Goal: Information Seeking & Learning: Learn about a topic

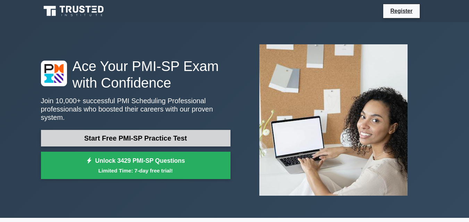
click at [89, 136] on link "Start Free PMI-SP Practice Test" at bounding box center [136, 138] width 190 height 17
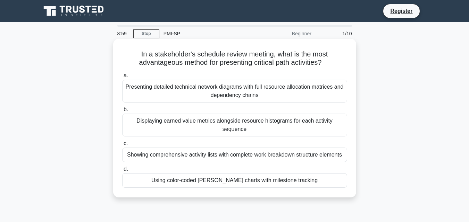
click at [234, 184] on div "Using color-coded [PERSON_NAME] charts with milestone tracking" at bounding box center [234, 181] width 225 height 15
click at [122, 172] on input "d. Using color-coded [PERSON_NAME] charts with milestone tracking" at bounding box center [122, 169] width 0 height 5
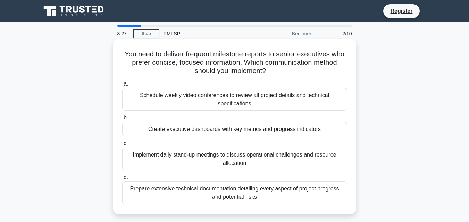
click at [214, 133] on div "Create executive dashboards with key metrics and progress indicators" at bounding box center [234, 129] width 225 height 15
click at [122, 120] on input "b. Create executive dashboards with key metrics and progress indicators" at bounding box center [122, 118] width 0 height 5
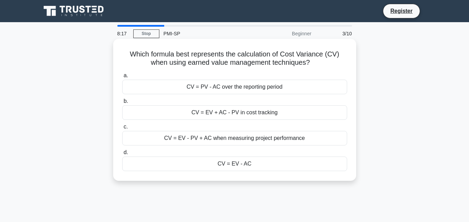
click at [249, 168] on div "CV = EV - AC" at bounding box center [234, 164] width 225 height 15
click at [122, 155] on input "d. CV = EV - AC" at bounding box center [122, 153] width 0 height 5
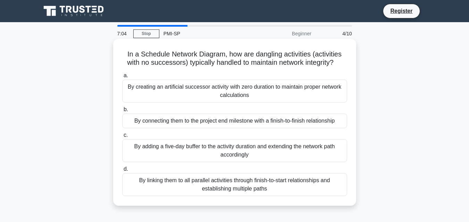
click at [183, 51] on h5 "In a Schedule Network Diagram, how are dangling activities (activities with no …" at bounding box center [234, 58] width 226 height 17
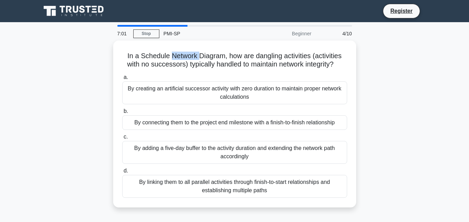
scroll to position [12, 0]
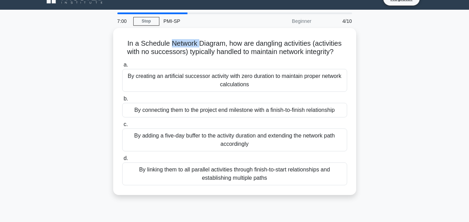
drag, startPoint x: 124, startPoint y: 53, endPoint x: 293, endPoint y: 195, distance: 220.4
click at [293, 195] on div "In a Schedule Network Diagram, how are dangling activities (activities with no …" at bounding box center [234, 111] width 243 height 167
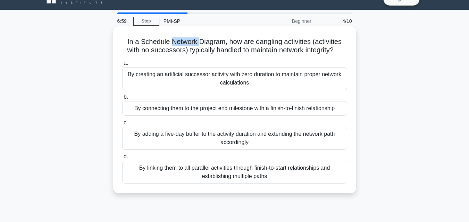
copy div "In a Schedule Network Diagram, how are dangling activities (activities with no …"
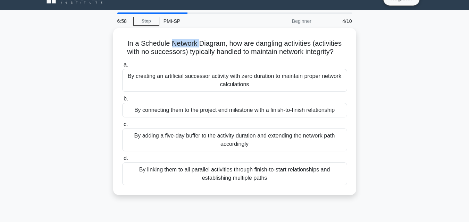
click at [217, 212] on div "6:58 Stop PMI-SP Beginner 4/10 In a Schedule Network Diagram, how are dangling …" at bounding box center [235, 185] width 396 height 347
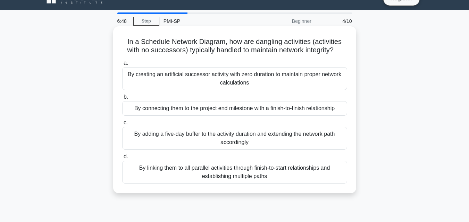
click at [203, 81] on div "By creating an artificial successor activity with zero duration to maintain pro…" at bounding box center [234, 78] width 225 height 23
click at [122, 66] on input "a. By creating an artificial successor activity with zero duration to maintain …" at bounding box center [122, 63] width 0 height 5
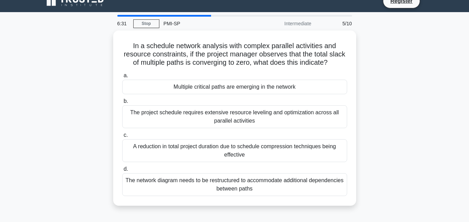
scroll to position [10, 0]
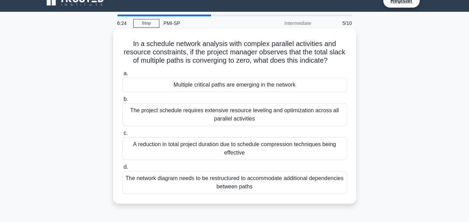
click at [276, 92] on div "Multiple critical paths are emerging in the network" at bounding box center [234, 85] width 225 height 15
click at [122, 76] on input "a. Multiple critical paths are emerging in the network" at bounding box center [122, 74] width 0 height 5
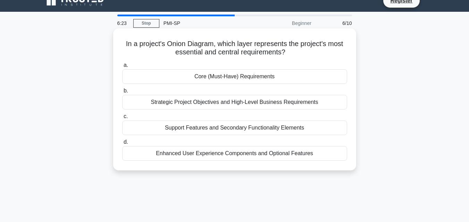
scroll to position [0, 0]
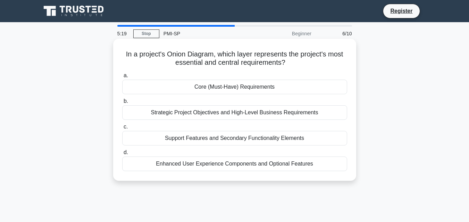
drag, startPoint x: 124, startPoint y: 52, endPoint x: 316, endPoint y: 160, distance: 220.2
click at [316, 160] on div "In a project's Onion Diagram, which layer represents the project's most essenti…" at bounding box center [234, 110] width 237 height 137
copy div "In a project's Onion Diagram, which layer represents the project's most essenti…"
click at [200, 86] on div "Core (Must-Have) Requirements" at bounding box center [234, 87] width 225 height 15
click at [122, 78] on input "a. Core (Must-Have) Requirements" at bounding box center [122, 76] width 0 height 5
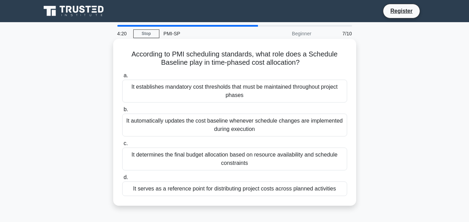
drag, startPoint x: 129, startPoint y: 52, endPoint x: 337, endPoint y: 187, distance: 248.0
click at [337, 187] on div "According to PMI scheduling standards, what role does a Schedule Baseline play …" at bounding box center [234, 123] width 237 height 162
copy div "According to PMI scheduling standards, what role does a Schedule Baseline play …"
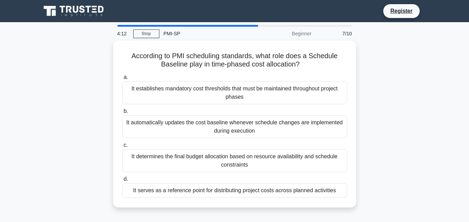
click at [86, 177] on div "According to PMI scheduling standards, what role does a Schedule Baseline play …" at bounding box center [235, 129] width 396 height 176
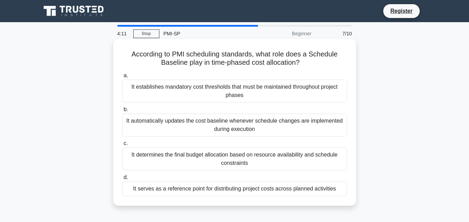
click at [144, 186] on div "It serves as a reference point for distributing project costs across planned ac…" at bounding box center [234, 189] width 225 height 15
click at [122, 180] on input "d. It serves as a reference point for distributing project costs across planned…" at bounding box center [122, 178] width 0 height 5
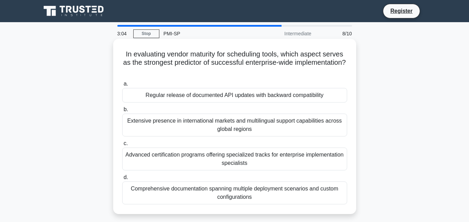
drag, startPoint x: 123, startPoint y: 54, endPoint x: 280, endPoint y: 198, distance: 213.0
click at [280, 198] on div "In evaluating vendor maturity for scheduling tools, which aspect serves as the …" at bounding box center [234, 127] width 237 height 170
copy div "In evaluating vendor maturity for scheduling tools, which aspect serves as the …"
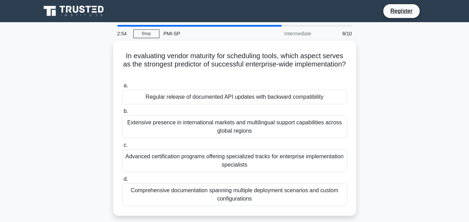
click at [88, 153] on div "In evaluating vendor maturity for scheduling tools, which aspect serves as the …" at bounding box center [235, 133] width 396 height 184
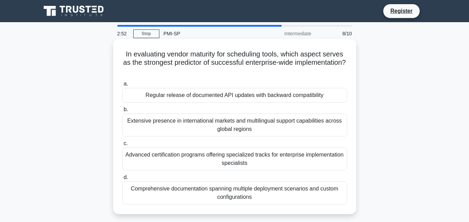
click at [257, 192] on div "Comprehensive documentation spanning multiple deployment scenarios and custom c…" at bounding box center [234, 193] width 225 height 23
click at [122, 180] on input "d. Comprehensive documentation spanning multiple deployment scenarios and custo…" at bounding box center [122, 178] width 0 height 5
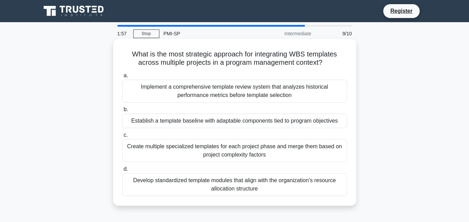
drag, startPoint x: 127, startPoint y: 52, endPoint x: 277, endPoint y: 199, distance: 209.9
click at [277, 199] on div "What is the most strategic approach for integrating WBS templates across multip…" at bounding box center [234, 123] width 237 height 162
copy div "What is the most strategic approach for integrating WBS templates across multip…"
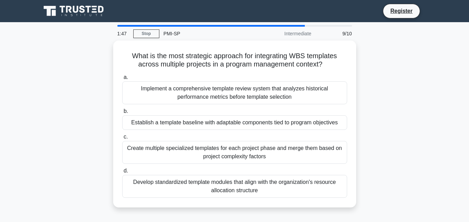
click at [383, 161] on div "What is the most strategic approach for integrating WBS templates across multip…" at bounding box center [235, 129] width 396 height 176
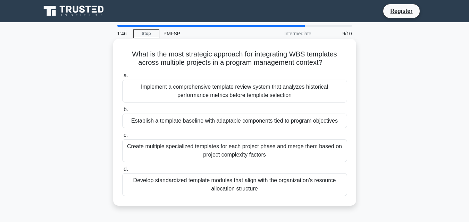
click at [289, 125] on div "Establish a template baseline with adaptable components tied to program objecti…" at bounding box center [234, 121] width 225 height 15
click at [122, 112] on input "b. Establish a template baseline with adaptable components tied to program obje…" at bounding box center [122, 110] width 0 height 5
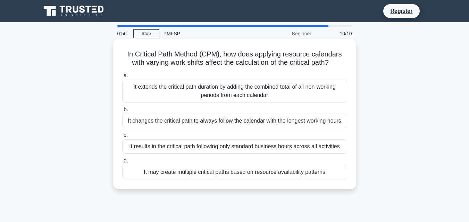
drag, startPoint x: 126, startPoint y: 54, endPoint x: 325, endPoint y: 175, distance: 233.2
click at [325, 175] on div "In Critical Path Method (CPM), how does applying resource calendars with varyin…" at bounding box center [234, 114] width 237 height 145
copy div "In Critical Path Method (CPM), how does applying resource calendars with varyin…"
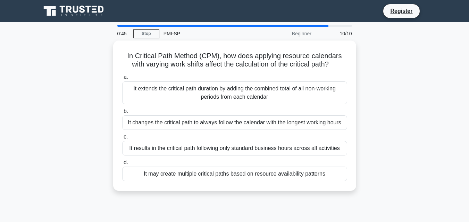
click at [92, 145] on div "In Critical Path Method (CPM), how does applying resource calendars with varyin…" at bounding box center [235, 120] width 396 height 159
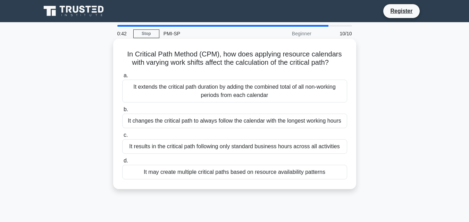
click at [221, 173] on div "It may create multiple critical paths based on resource availability patterns" at bounding box center [234, 172] width 225 height 15
click at [122, 163] on input "d. It may create multiple critical paths based on resource availability patterns" at bounding box center [122, 161] width 0 height 5
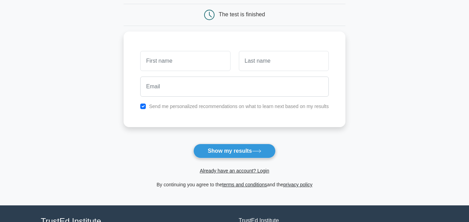
scroll to position [85, 0]
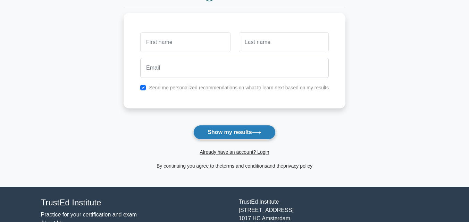
click at [263, 130] on button "Show my results" at bounding box center [234, 132] width 82 height 15
click at [301, 134] on form "Wait, there is more! Continue to see your result The test is finished and the" at bounding box center [235, 62] width 222 height 217
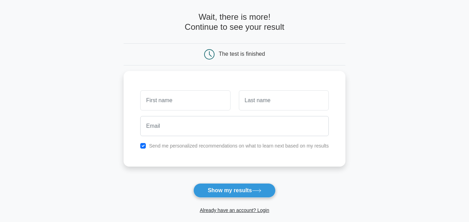
scroll to position [0, 0]
